Goal: Task Accomplishment & Management: Manage account settings

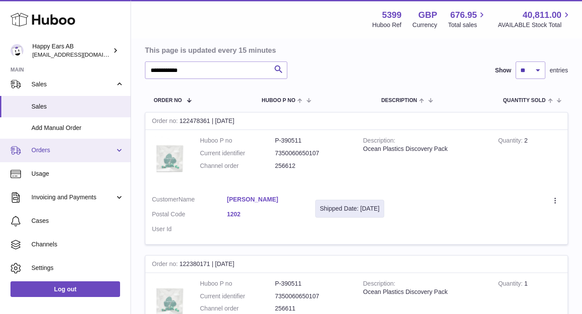
scroll to position [101, 0]
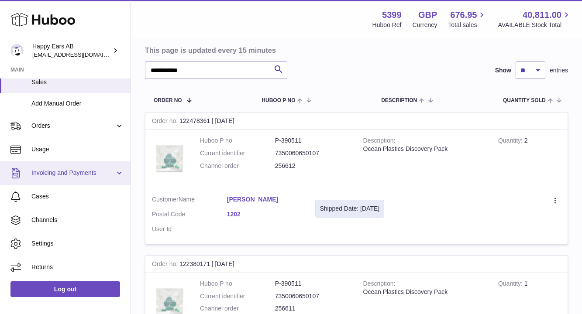
click at [77, 170] on span "Invoicing and Payments" at bounding box center [72, 173] width 83 height 8
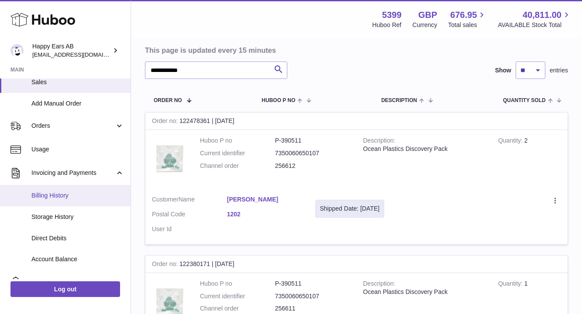
click at [72, 194] on span "Billing History" at bounding box center [77, 196] width 93 height 8
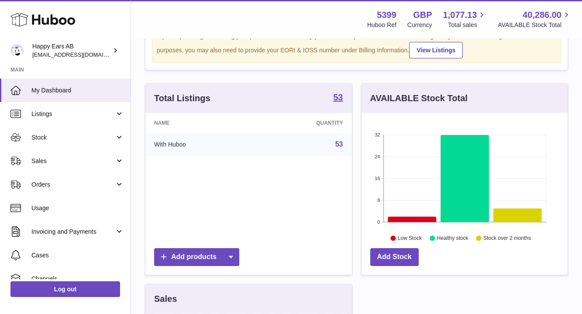
scroll to position [70, 0]
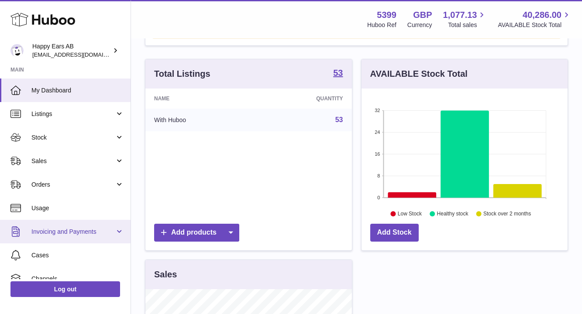
click at [82, 229] on span "Invoicing and Payments" at bounding box center [72, 232] width 83 height 8
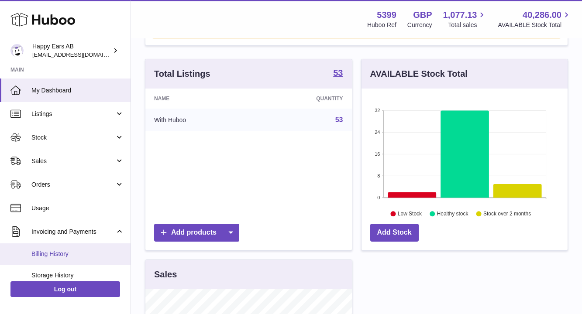
click at [74, 254] on span "Billing History" at bounding box center [77, 254] width 93 height 8
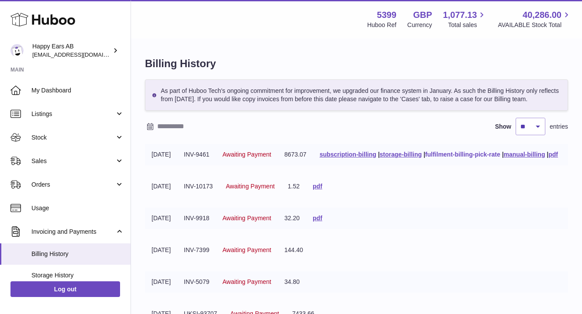
click at [425, 158] on link "fulfilment-billing-pick-rate" at bounding box center [462, 154] width 75 height 7
